Goal: Information Seeking & Learning: Learn about a topic

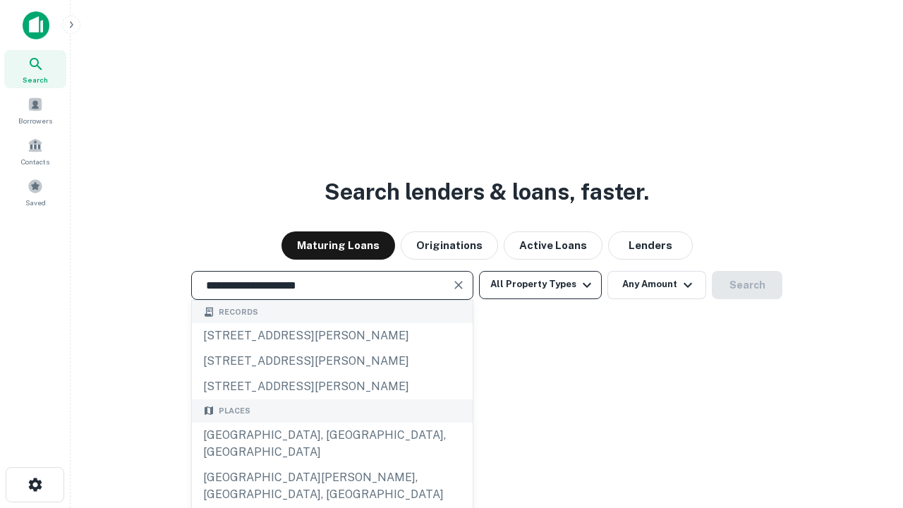
click at [332, 465] on div "[GEOGRAPHIC_DATA], [GEOGRAPHIC_DATA], [GEOGRAPHIC_DATA]" at bounding box center [332, 444] width 281 height 42
type input "**********"
click at [541, 284] on button "All Property Types" at bounding box center [540, 285] width 123 height 28
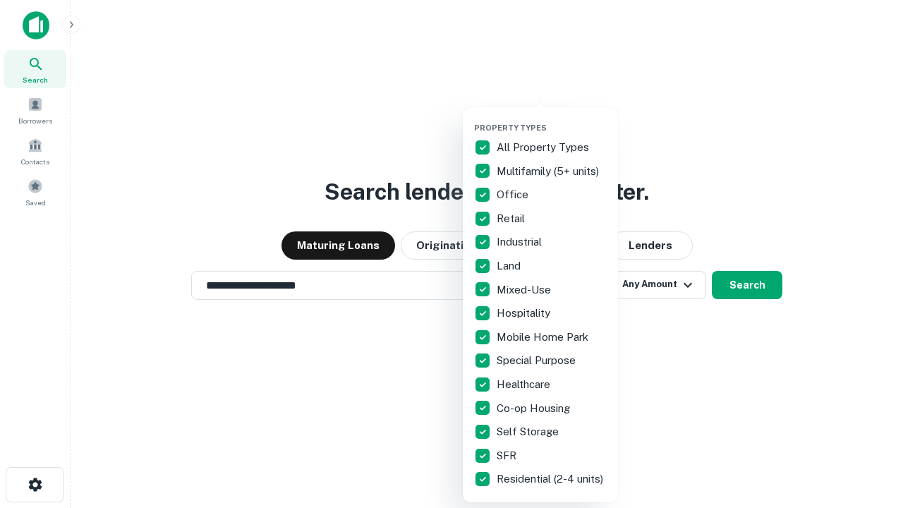
click at [552, 119] on button "button" at bounding box center [551, 119] width 155 height 1
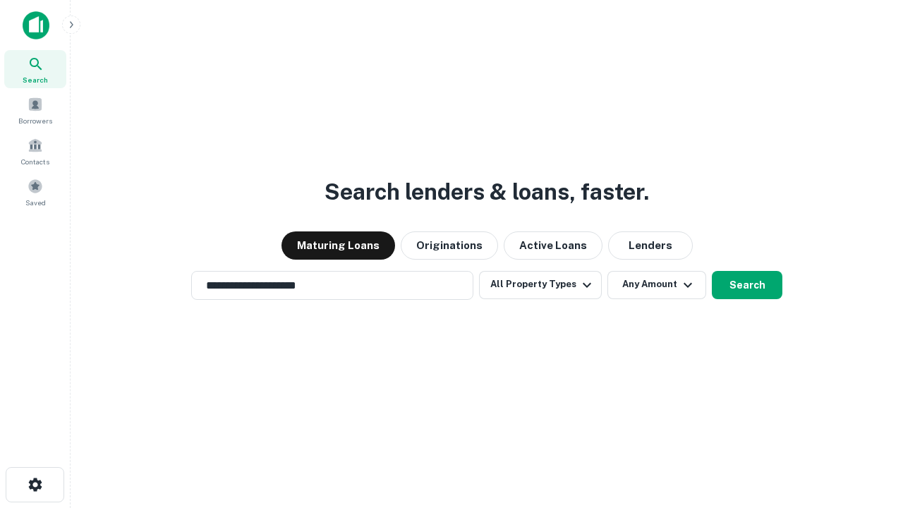
scroll to position [22, 0]
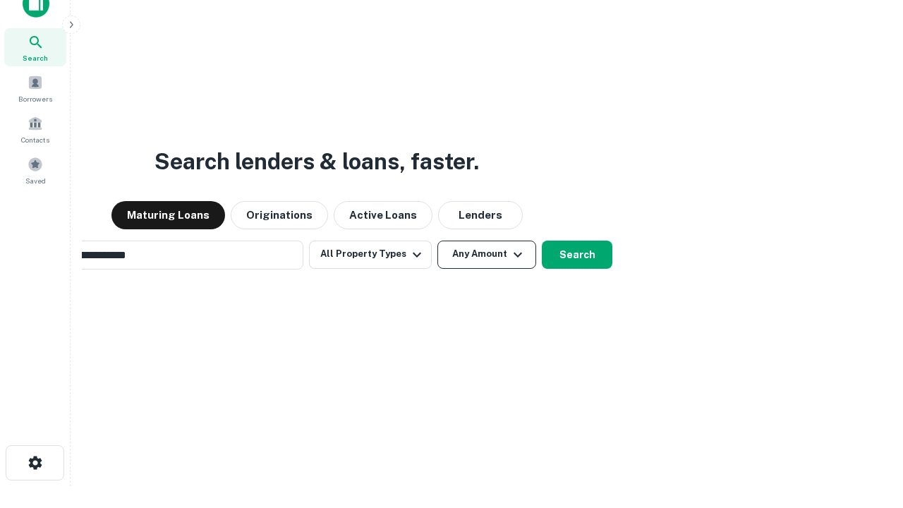
click at [438, 241] on button "Any Amount" at bounding box center [487, 255] width 99 height 28
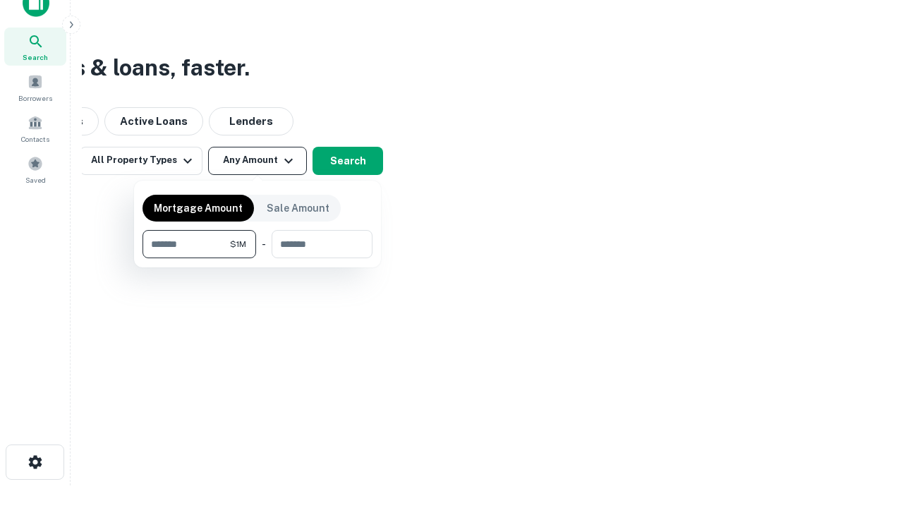
type input "*******"
click at [258, 258] on button "button" at bounding box center [258, 258] width 230 height 1
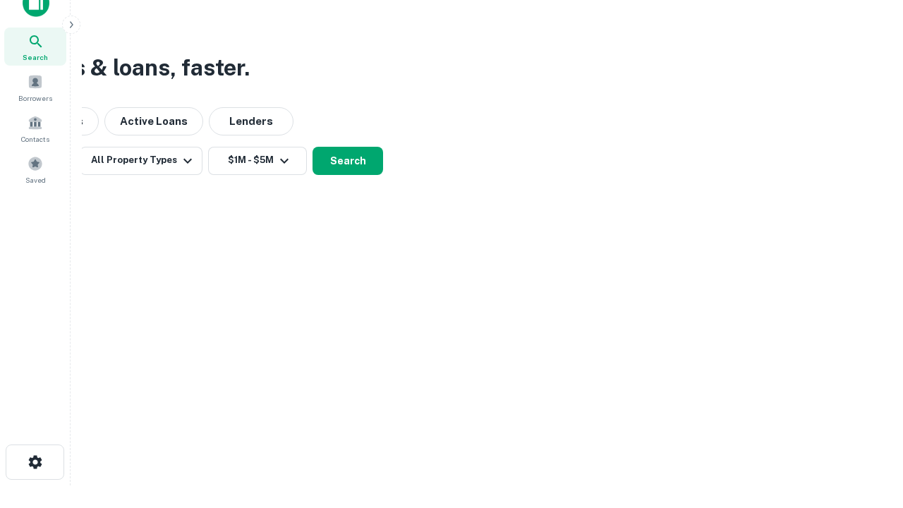
scroll to position [8, 260]
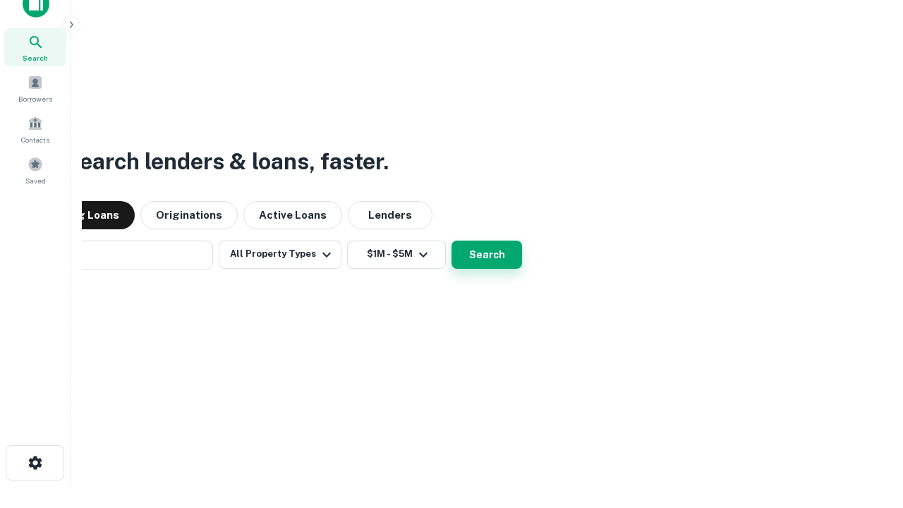
click at [452, 241] on button "Search" at bounding box center [487, 255] width 71 height 28
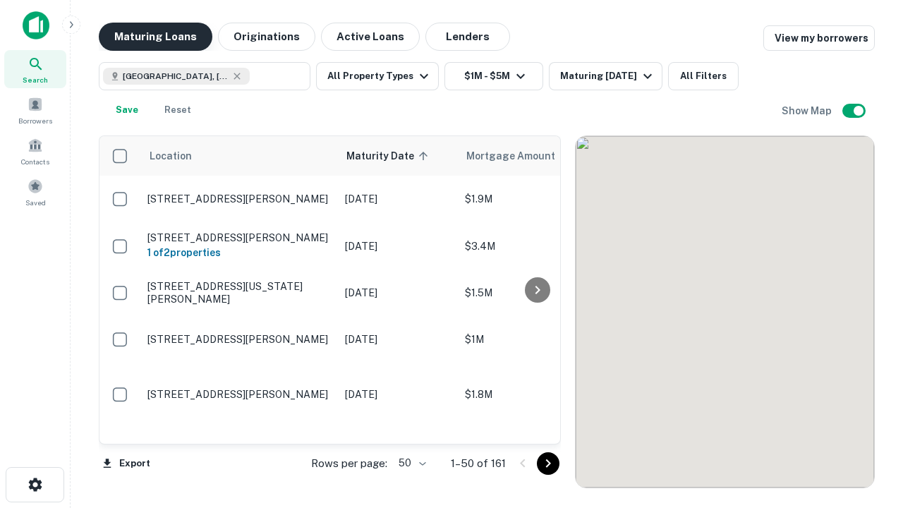
click at [155, 37] on button "Maturing Loans" at bounding box center [156, 37] width 114 height 28
